Goal: Task Accomplishment & Management: Manage account settings

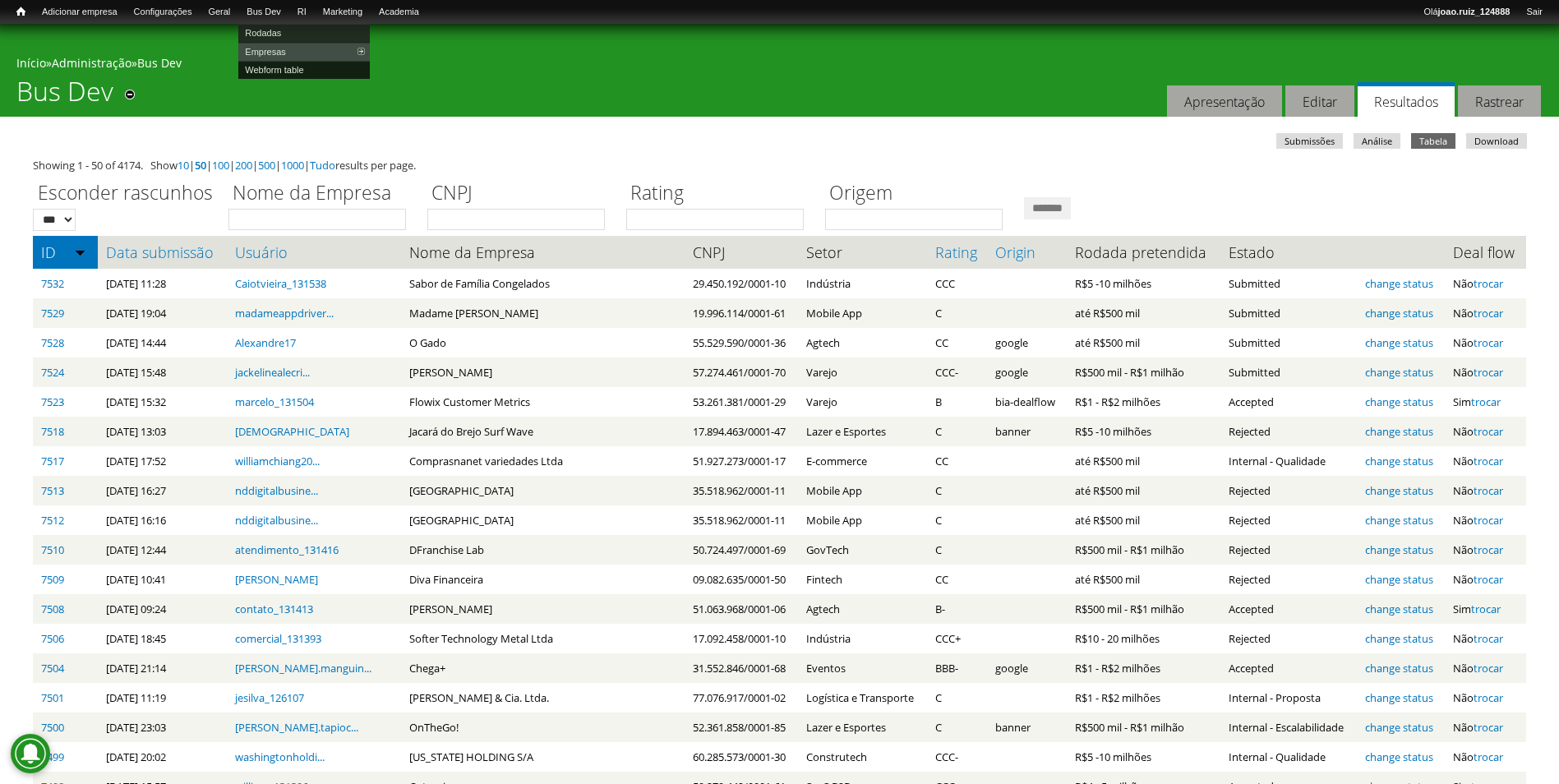
click at [305, 67] on link "Webform table" at bounding box center [303, 70] width 131 height 18
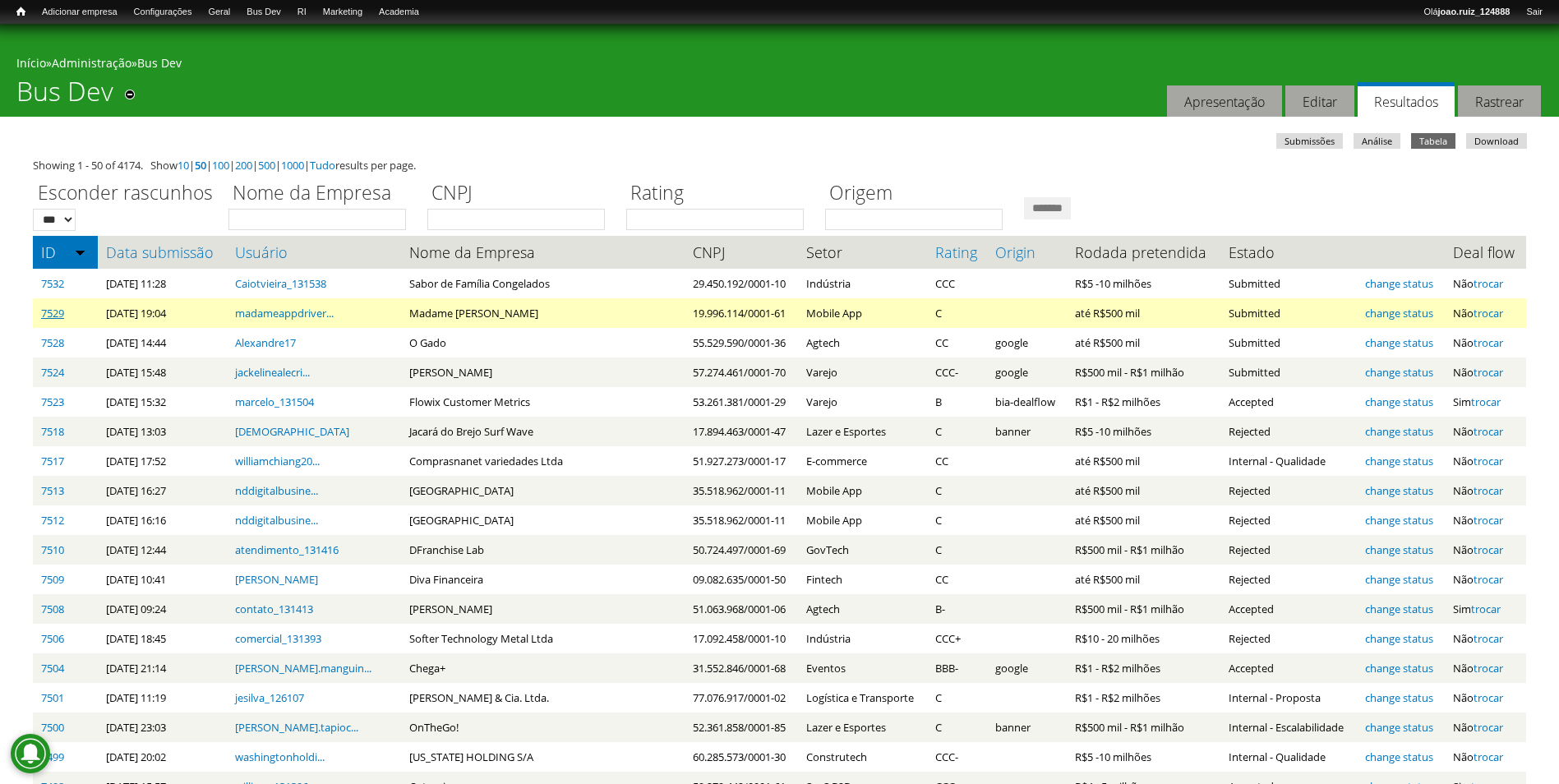
click at [47, 321] on link "7529" at bounding box center [52, 313] width 23 height 15
click at [1368, 311] on link "change status" at bounding box center [1400, 313] width 68 height 15
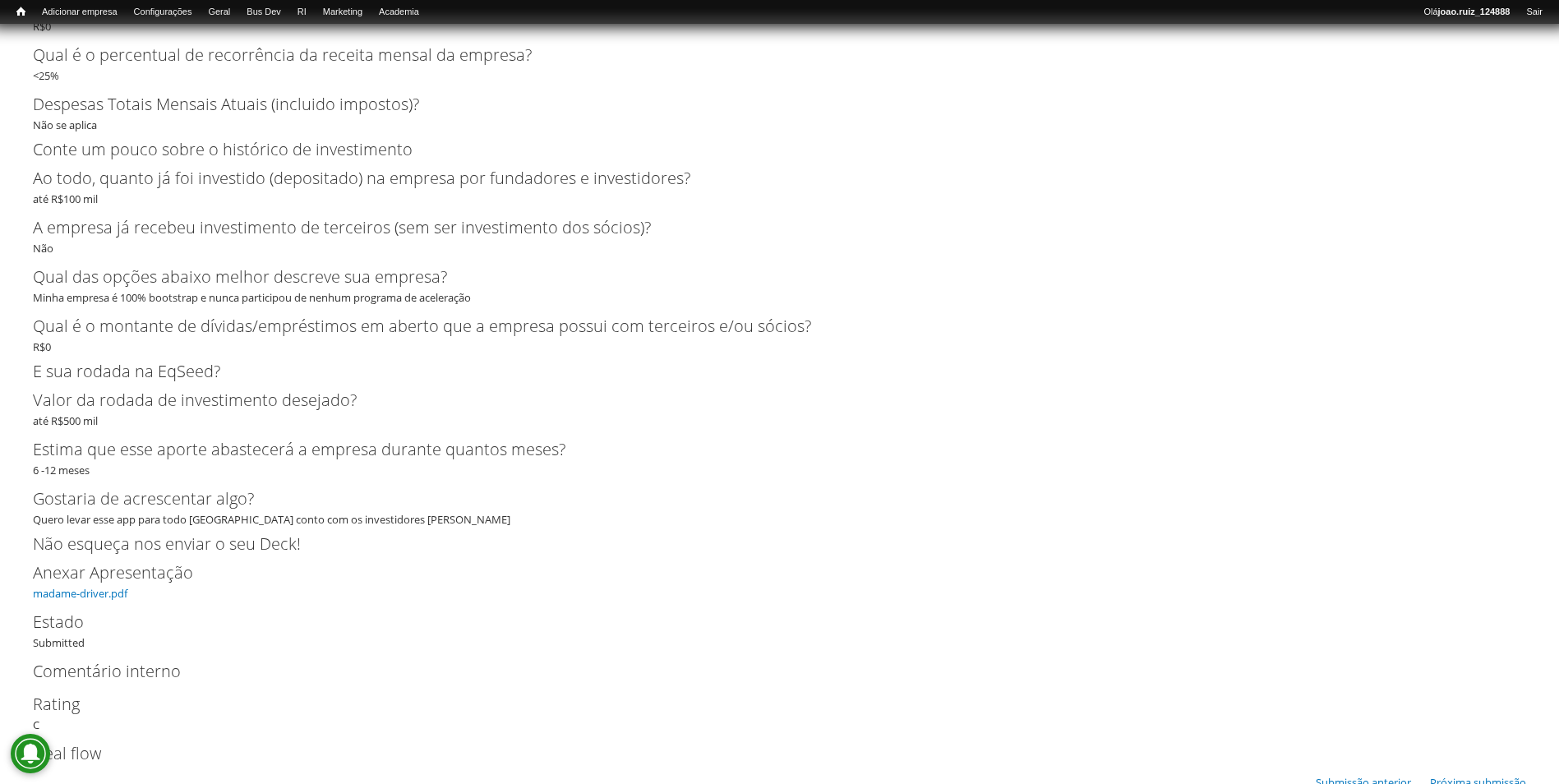
scroll to position [1788, 0]
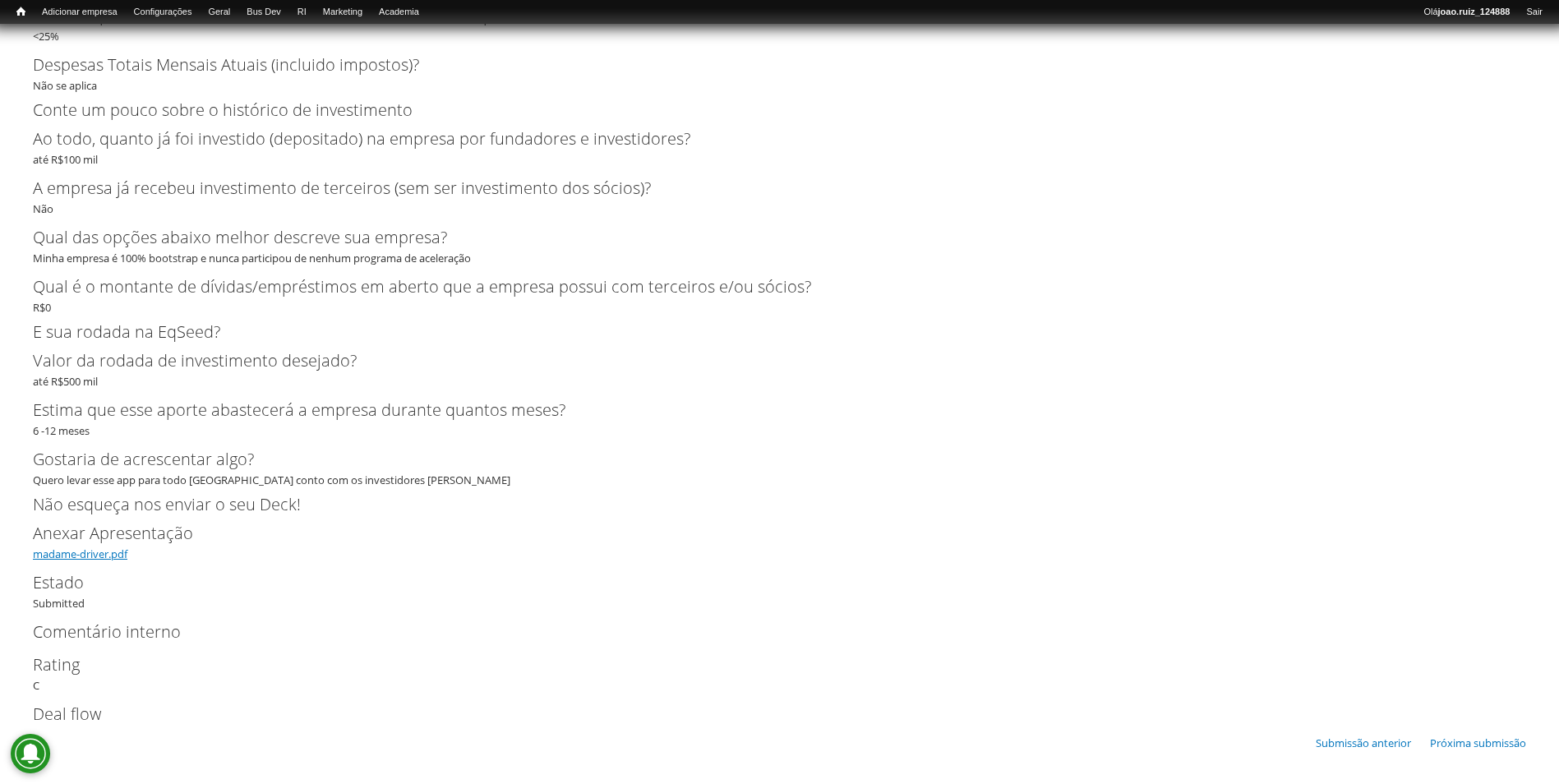
click at [71, 551] on link "madame-driver.pdf" at bounding box center [80, 553] width 94 height 15
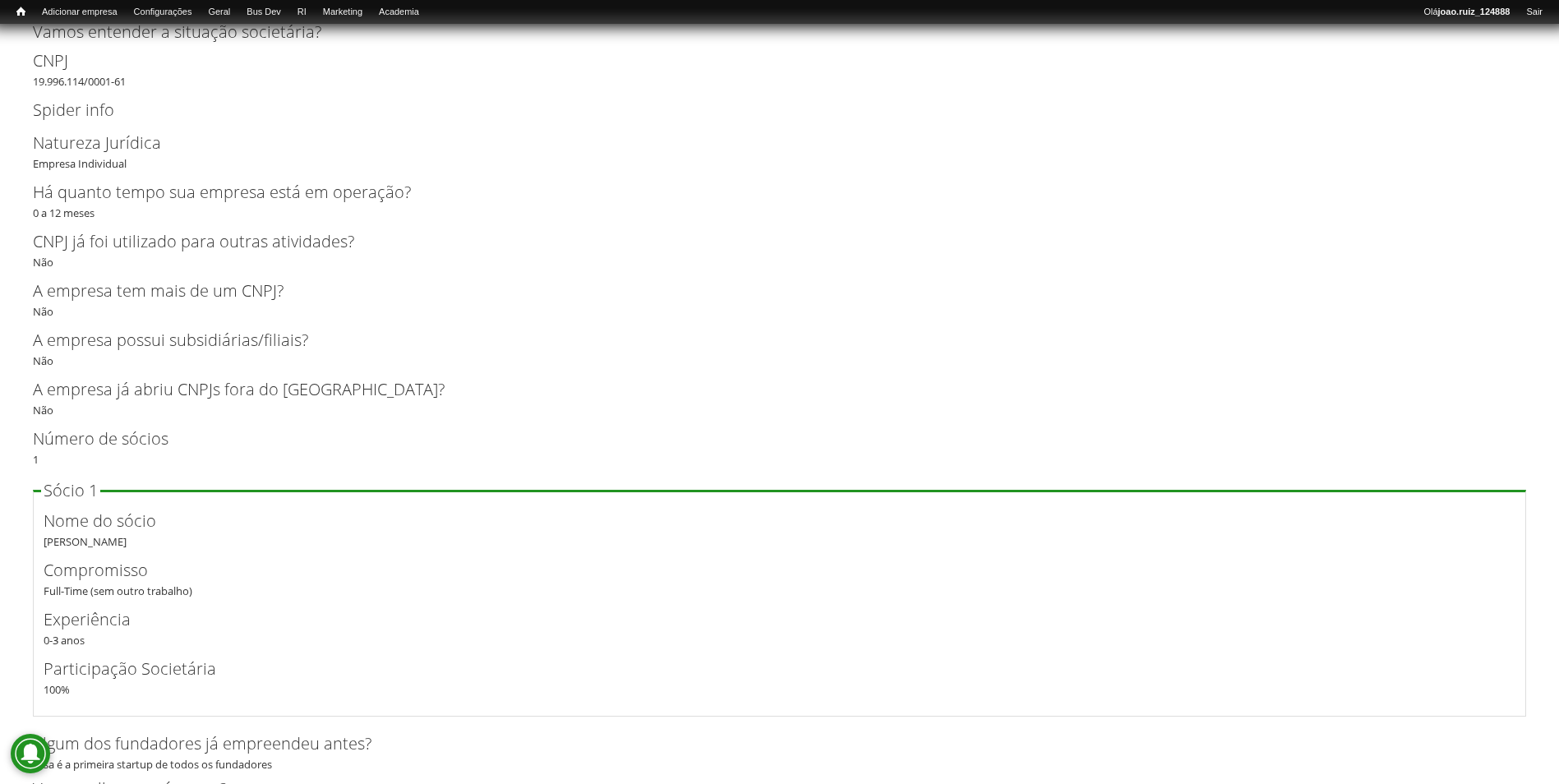
scroll to position [967, 0]
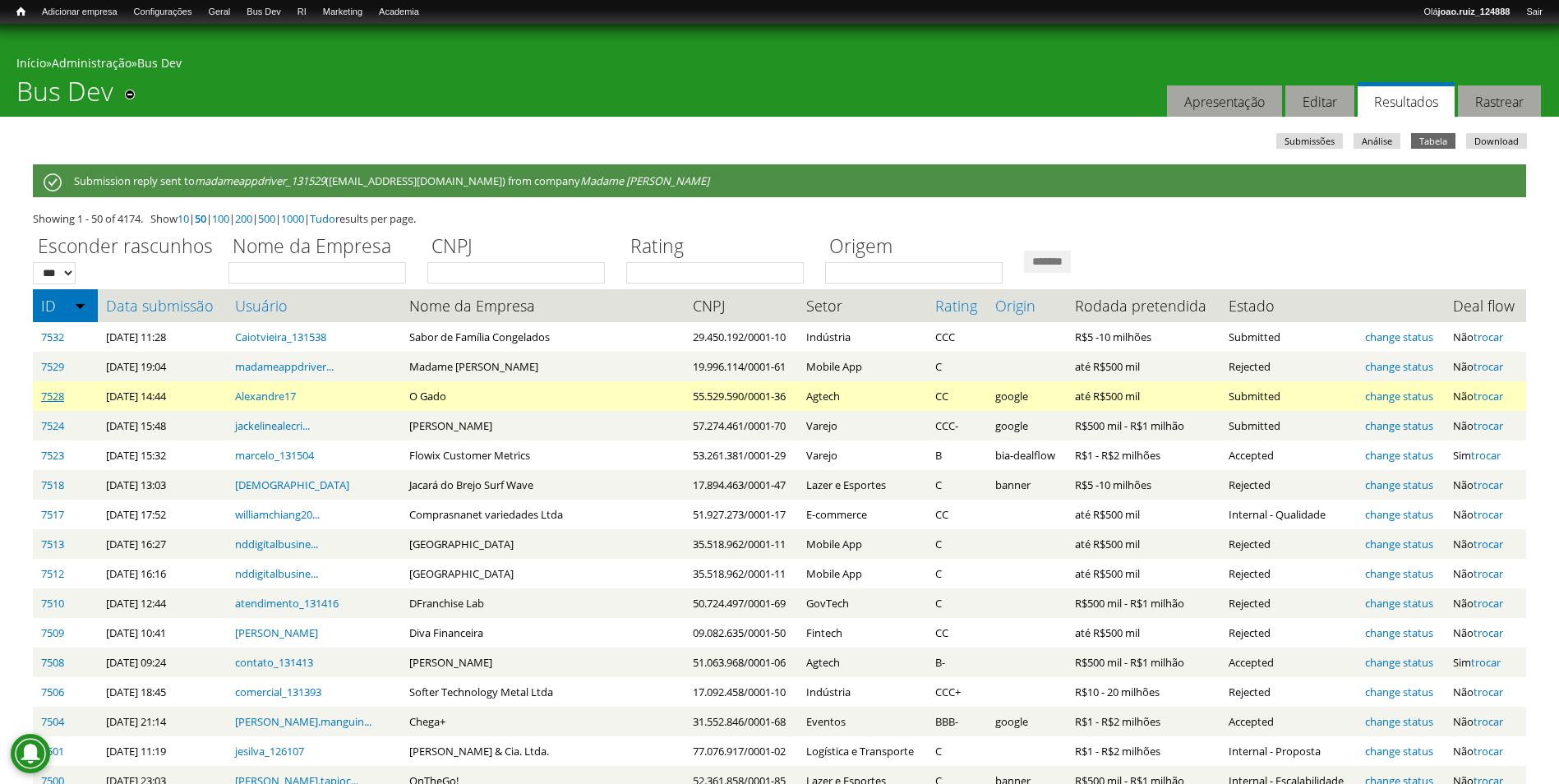
click at [46, 392] on link "7528" at bounding box center [52, 395] width 23 height 15
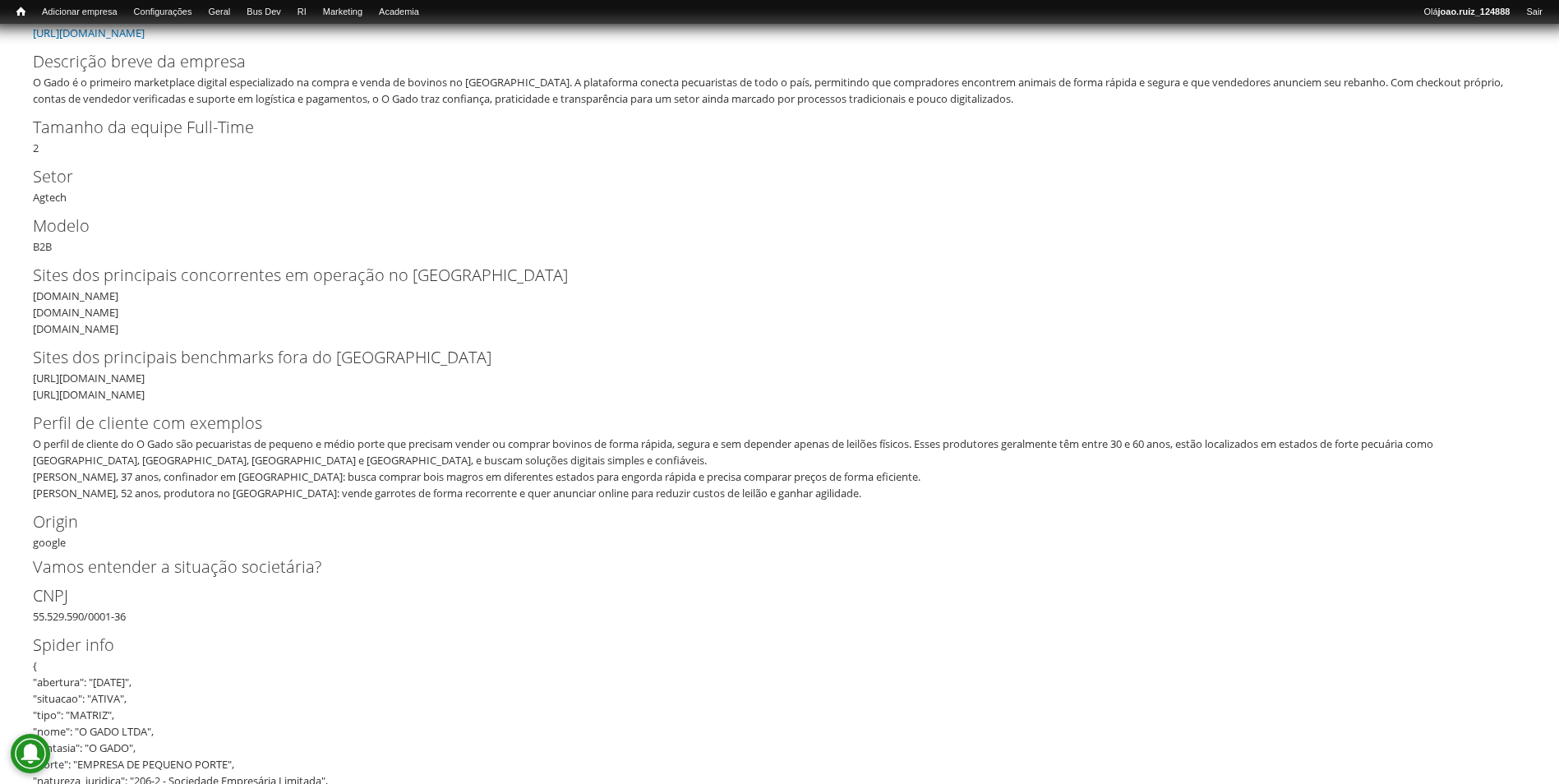
scroll to position [658, 0]
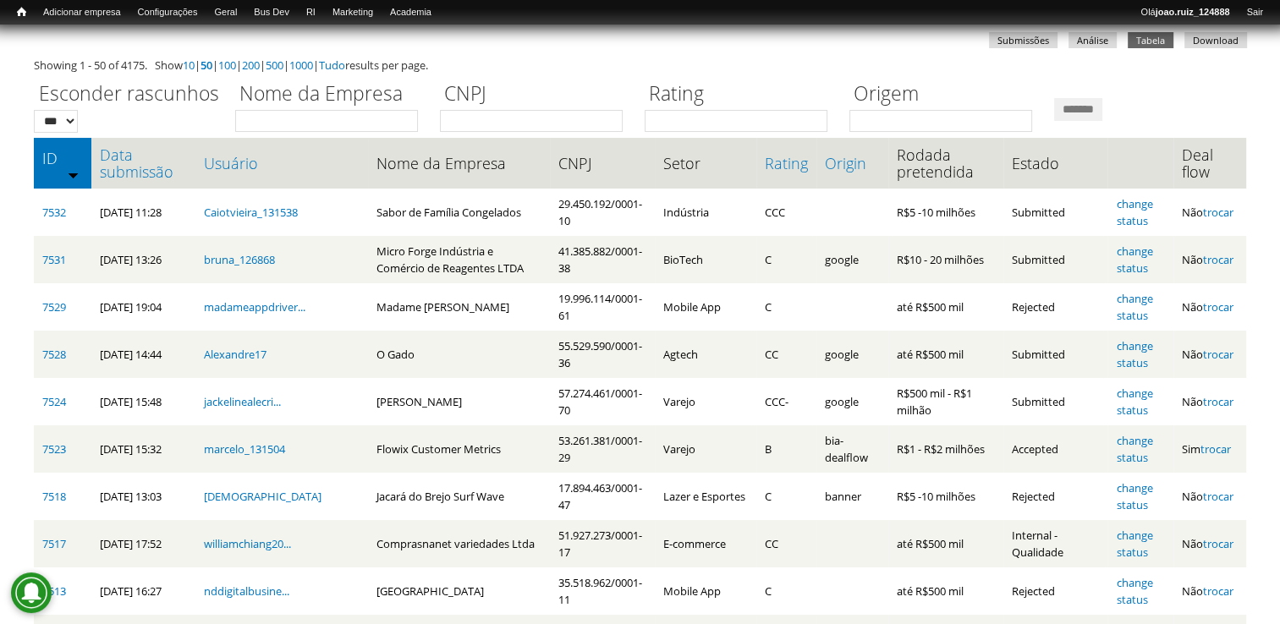
scroll to position [34, 0]
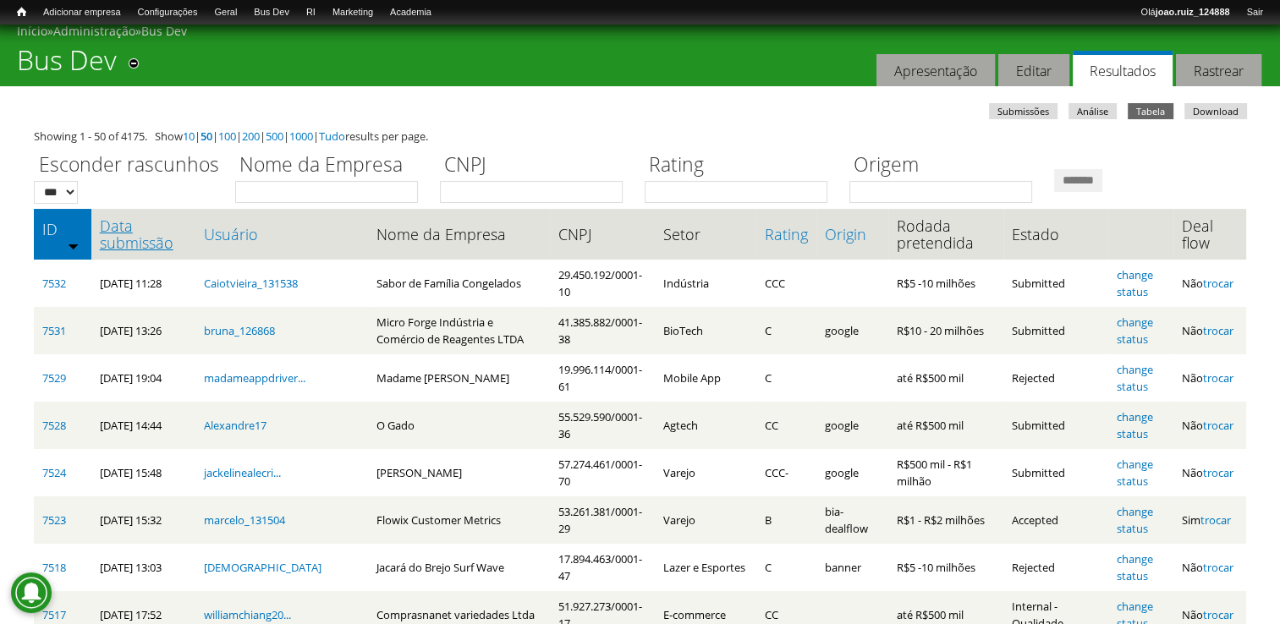
click at [156, 235] on link "Data submissão" at bounding box center [143, 234] width 87 height 34
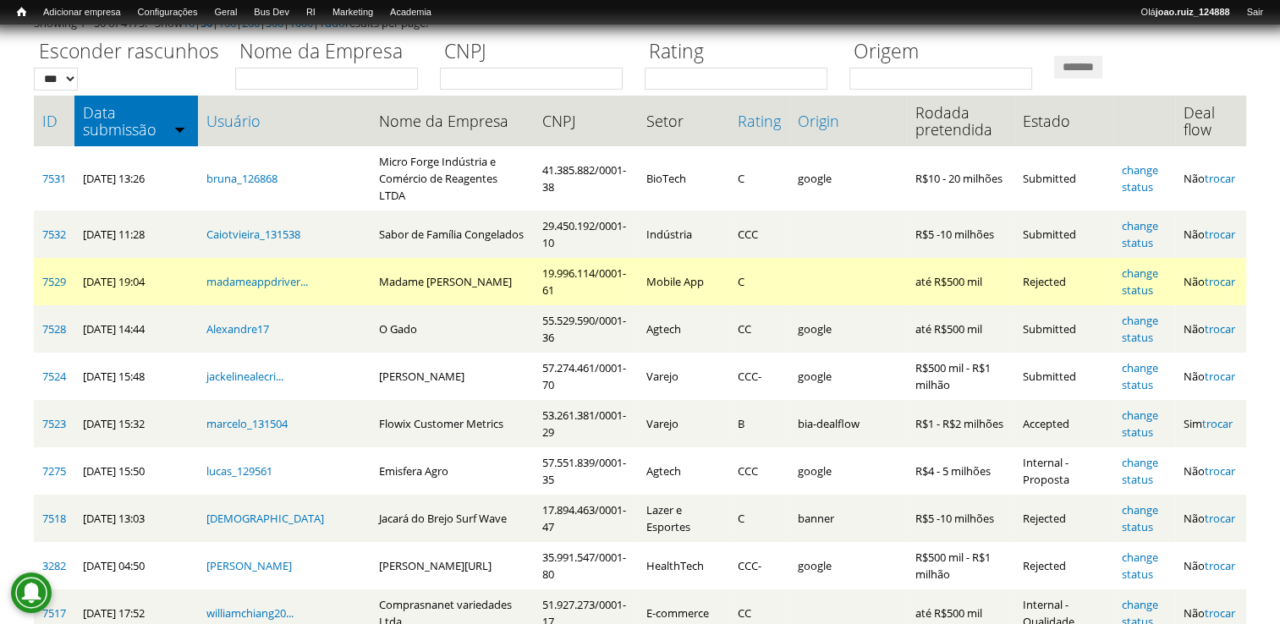
scroll to position [118, 0]
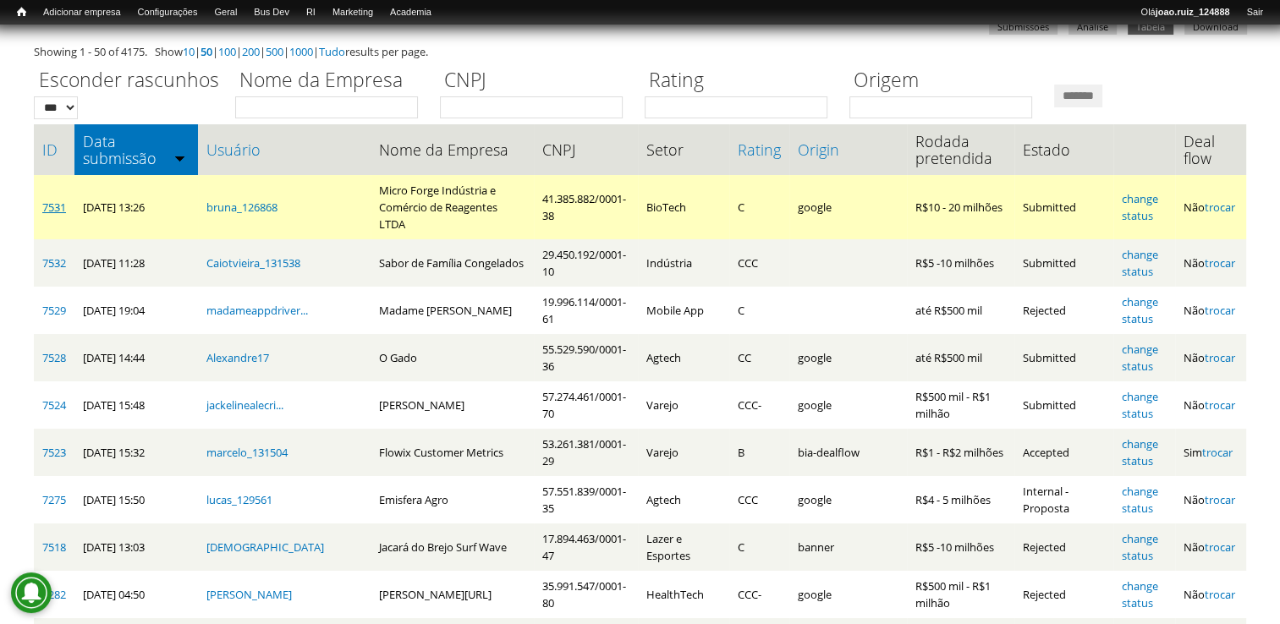
click at [44, 200] on link "7531" at bounding box center [54, 207] width 24 height 15
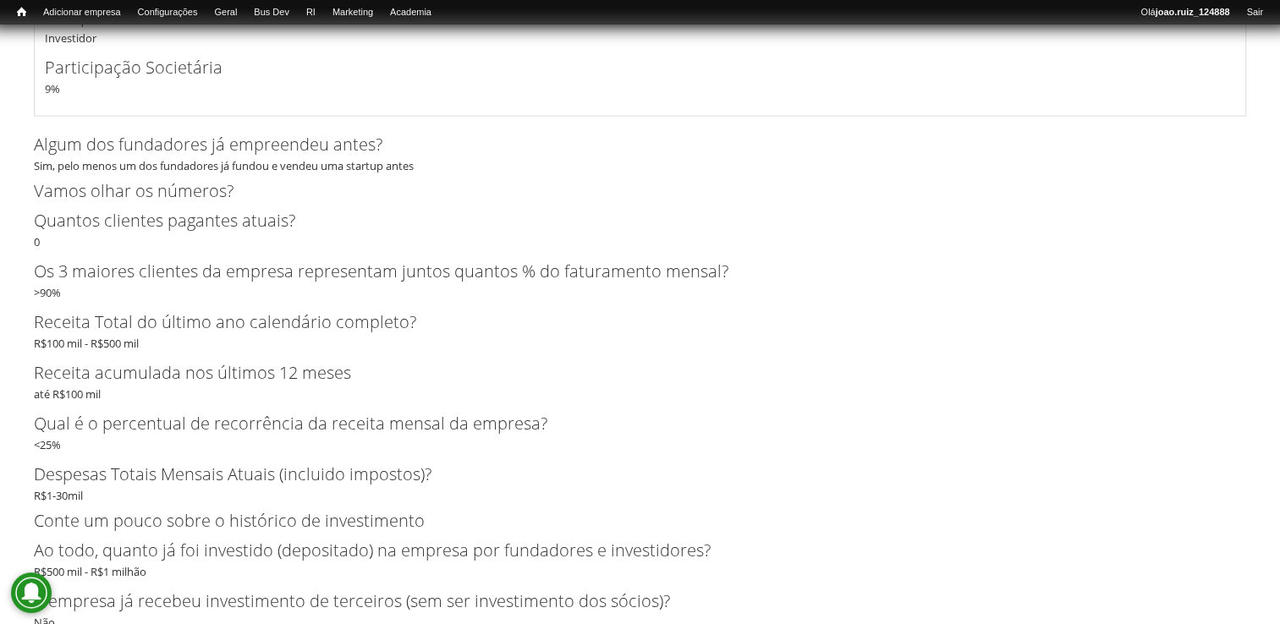
scroll to position [3890, 0]
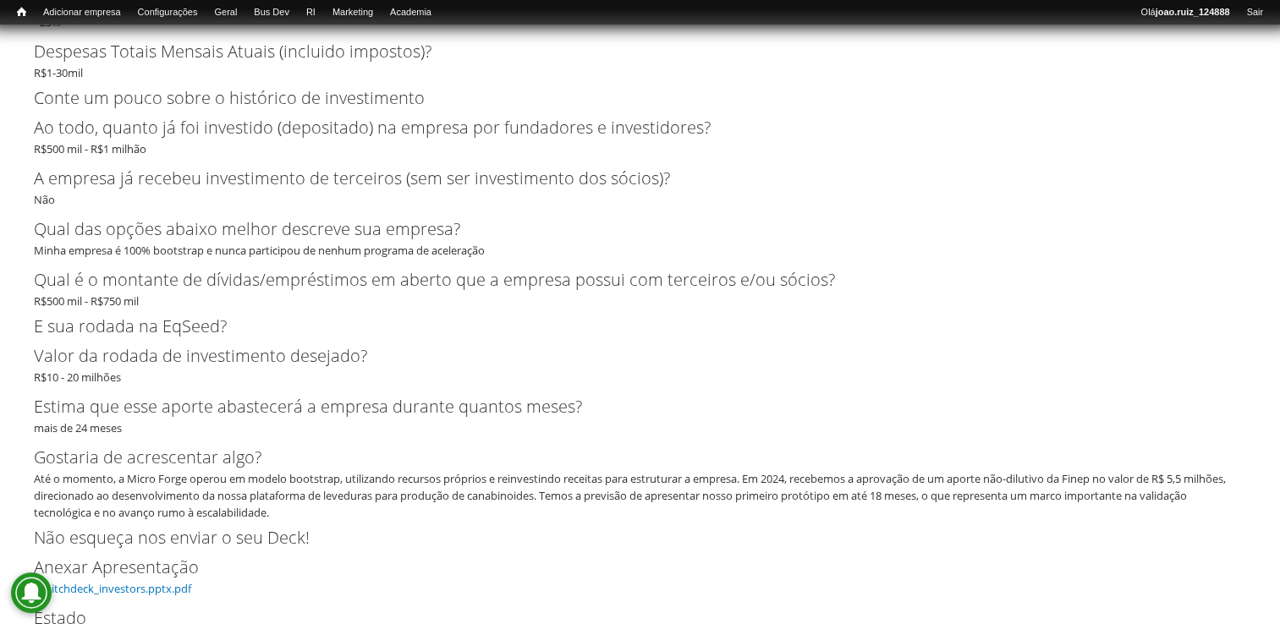
click at [142, 578] on label "Anexar Apresentação" at bounding box center [626, 567] width 1184 height 25
click at [145, 584] on link "brpitchdeck_investors.pptx.pdf" at bounding box center [112, 588] width 157 height 15
